Goal: Task Accomplishment & Management: Manage account settings

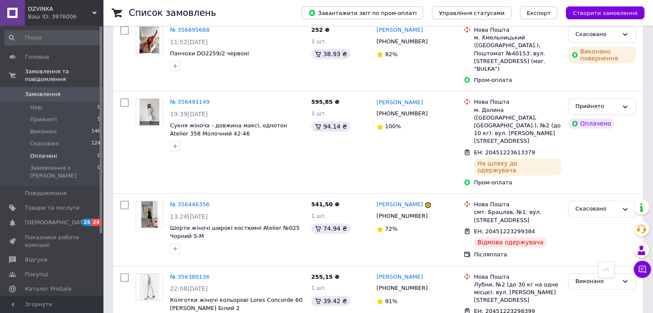
scroll to position [300, 0]
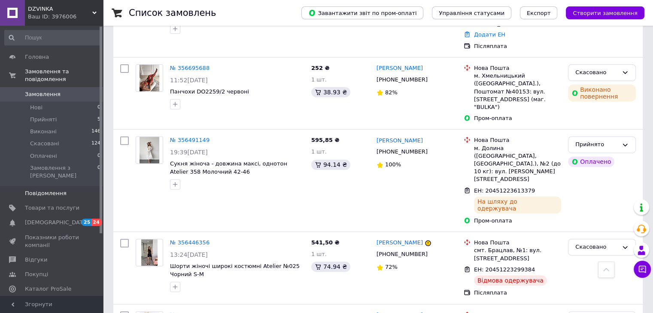
click at [36, 190] on span "Повідомлення" at bounding box center [46, 194] width 42 height 8
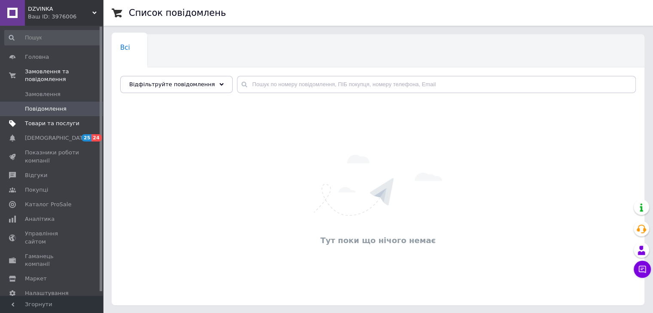
click at [41, 120] on span "Товари та послуги" at bounding box center [52, 124] width 55 height 8
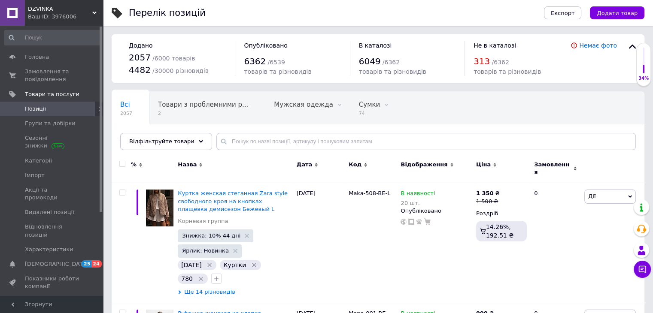
scroll to position [43, 0]
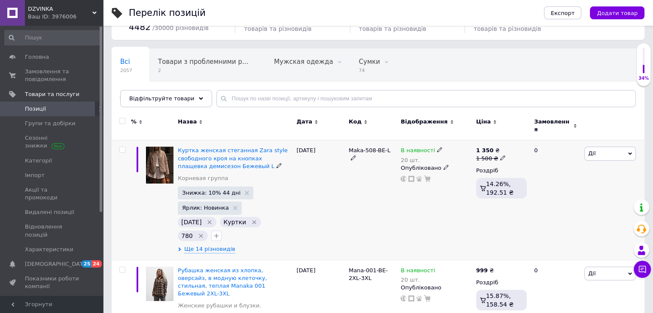
click at [164, 160] on img at bounding box center [159, 165] width 27 height 37
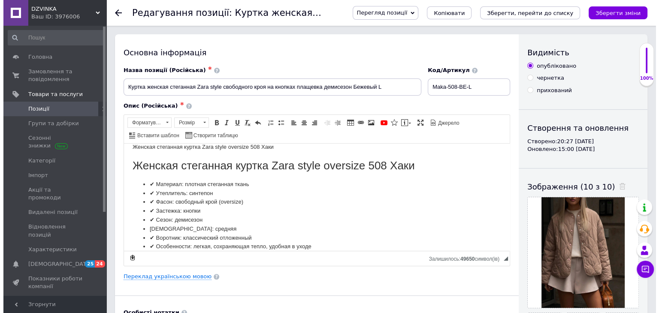
scroll to position [18, 0]
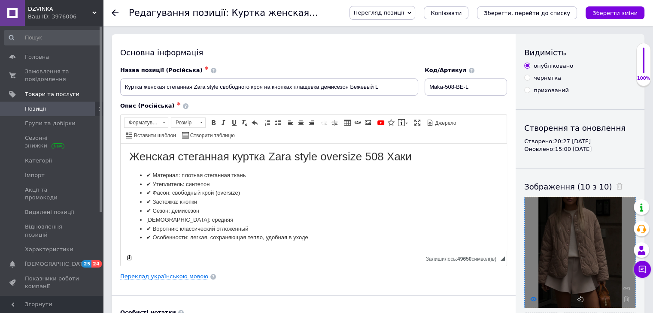
click at [532, 298] on icon at bounding box center [533, 299] width 6 height 6
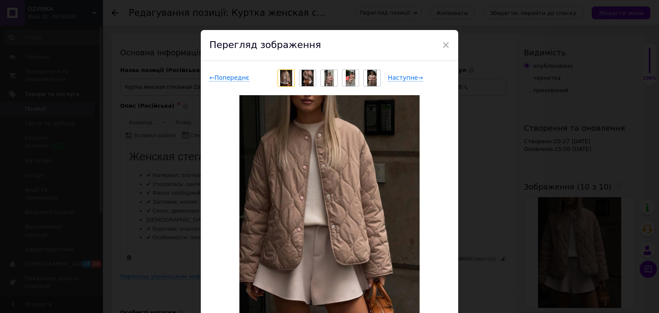
scroll to position [43, 0]
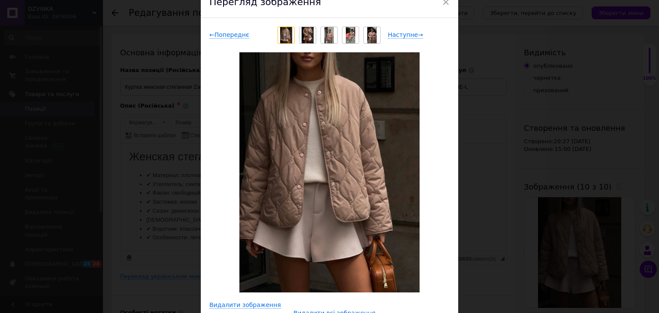
drag, startPoint x: 363, startPoint y: 136, endPoint x: 477, endPoint y: 63, distance: 135.4
click at [477, 63] on div "× Перегляд зображення ← Попереднє Наступне → Видалити зображення Видалити всі з…" at bounding box center [329, 156] width 659 height 313
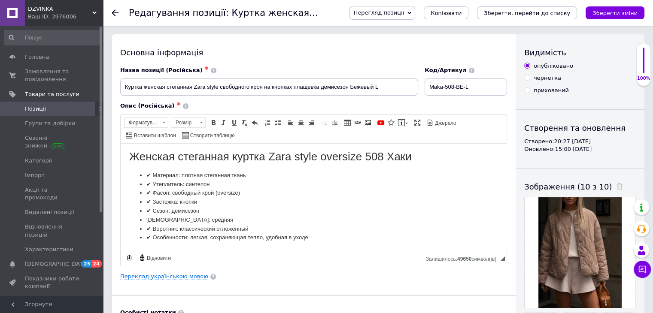
click at [60, 104] on link "Позиції" at bounding box center [53, 109] width 106 height 15
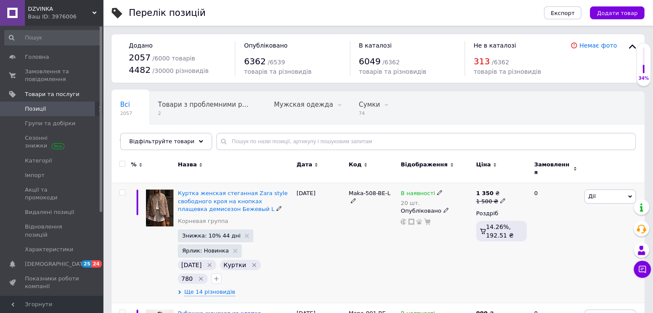
click at [120, 190] on input "checkbox" at bounding box center [122, 193] width 6 height 6
checkbox input "true"
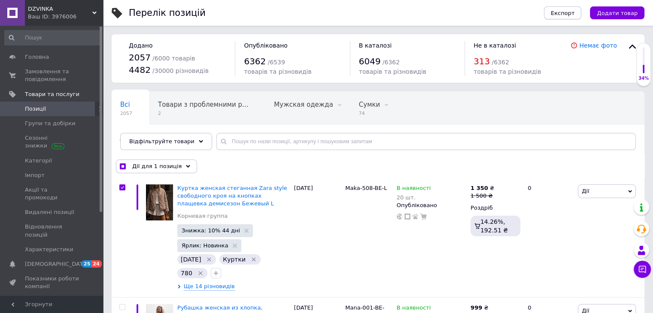
click at [572, 15] on span "Експорт" at bounding box center [563, 13] width 24 height 6
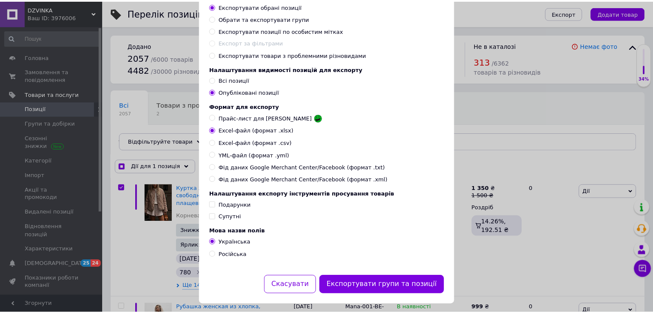
scroll to position [88, 0]
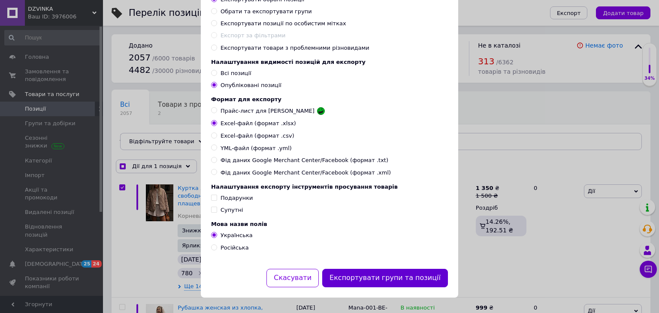
click at [401, 276] on button "Експортувати групи та позиції" at bounding box center [385, 278] width 126 height 18
checkbox input "true"
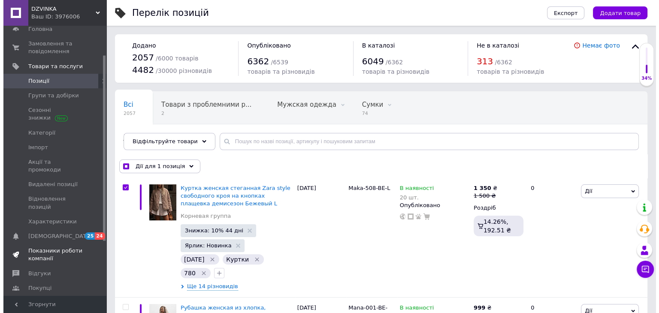
scroll to position [43, 0]
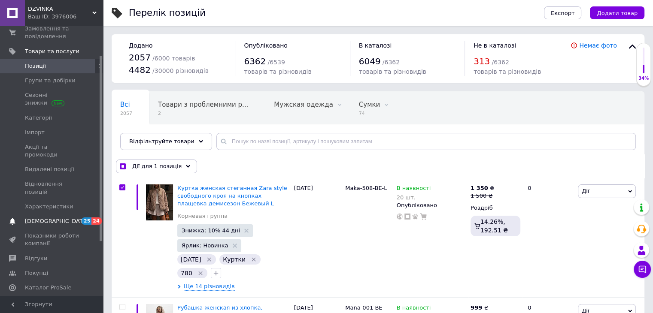
click at [68, 214] on link "[DEMOGRAPHIC_DATA] 25 24" at bounding box center [53, 221] width 106 height 15
